Goal: Transaction & Acquisition: Subscribe to service/newsletter

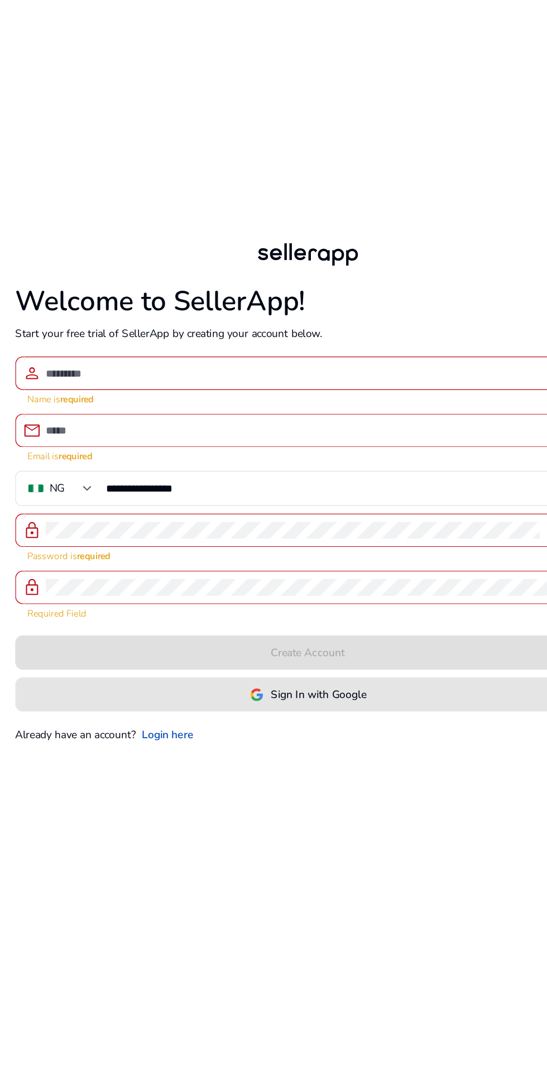
click at [303, 687] on span at bounding box center [274, 673] width 428 height 27
click at [271, 679] on span "Sign In with Google" at bounding box center [282, 674] width 70 height 12
